Goal: Task Accomplishment & Management: Manage account settings

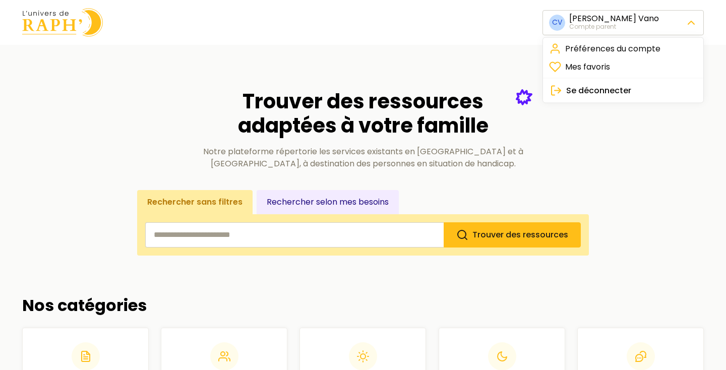
click at [610, 91] on span "Se déconnecter" at bounding box center [598, 91] width 65 height 12
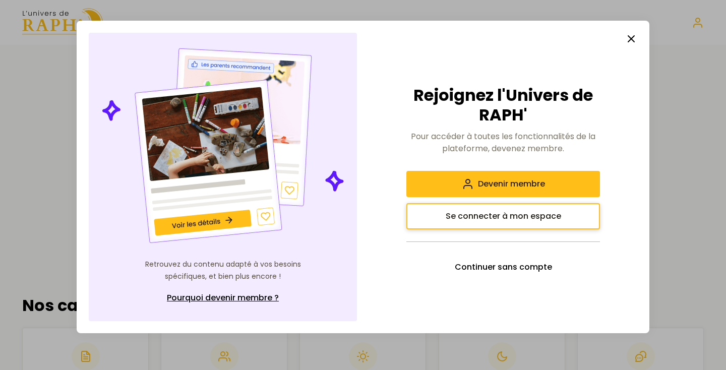
click at [507, 217] on span "Se connecter à mon espace" at bounding box center [503, 216] width 115 height 12
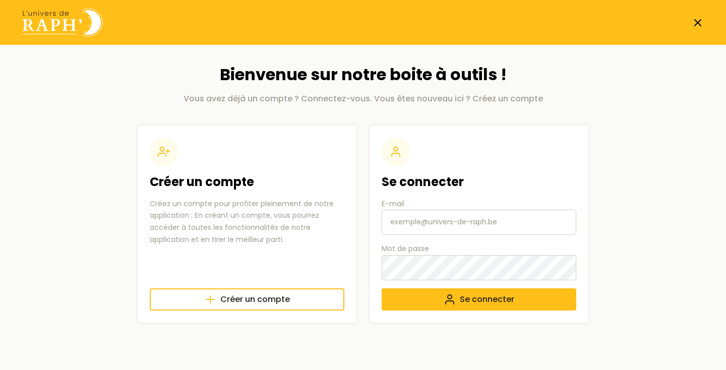
click at [400, 220] on input "E-mail" at bounding box center [479, 222] width 195 height 25
type input "test@as.com"
click at [457, 310] on button "Se connecter" at bounding box center [479, 299] width 195 height 22
